Goal: Task Accomplishment & Management: Manage account settings

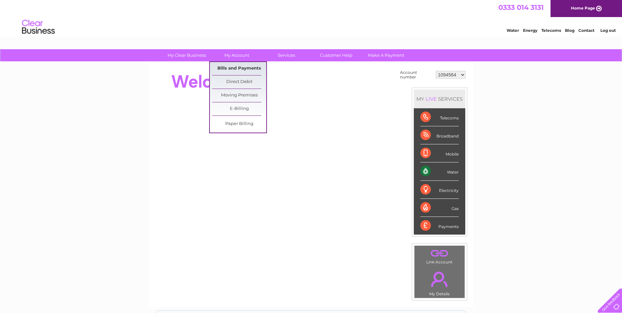
click at [234, 69] on link "Bills and Payments" at bounding box center [239, 68] width 54 height 13
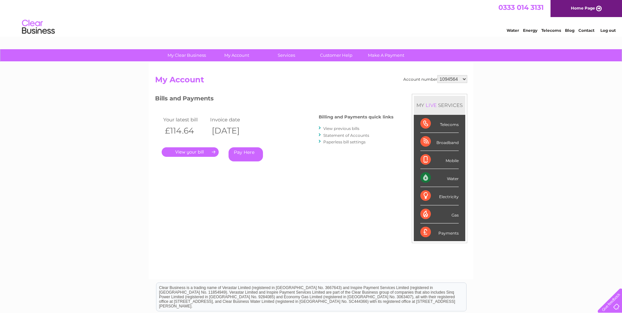
click at [176, 149] on link "." at bounding box center [190, 152] width 57 height 10
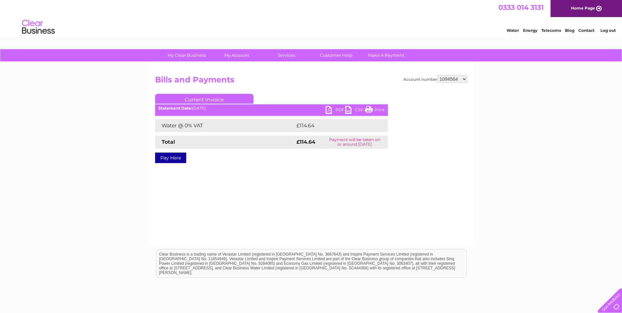
click at [329, 109] on link "PDF" at bounding box center [336, 111] width 20 height 10
